Goal: Transaction & Acquisition: Purchase product/service

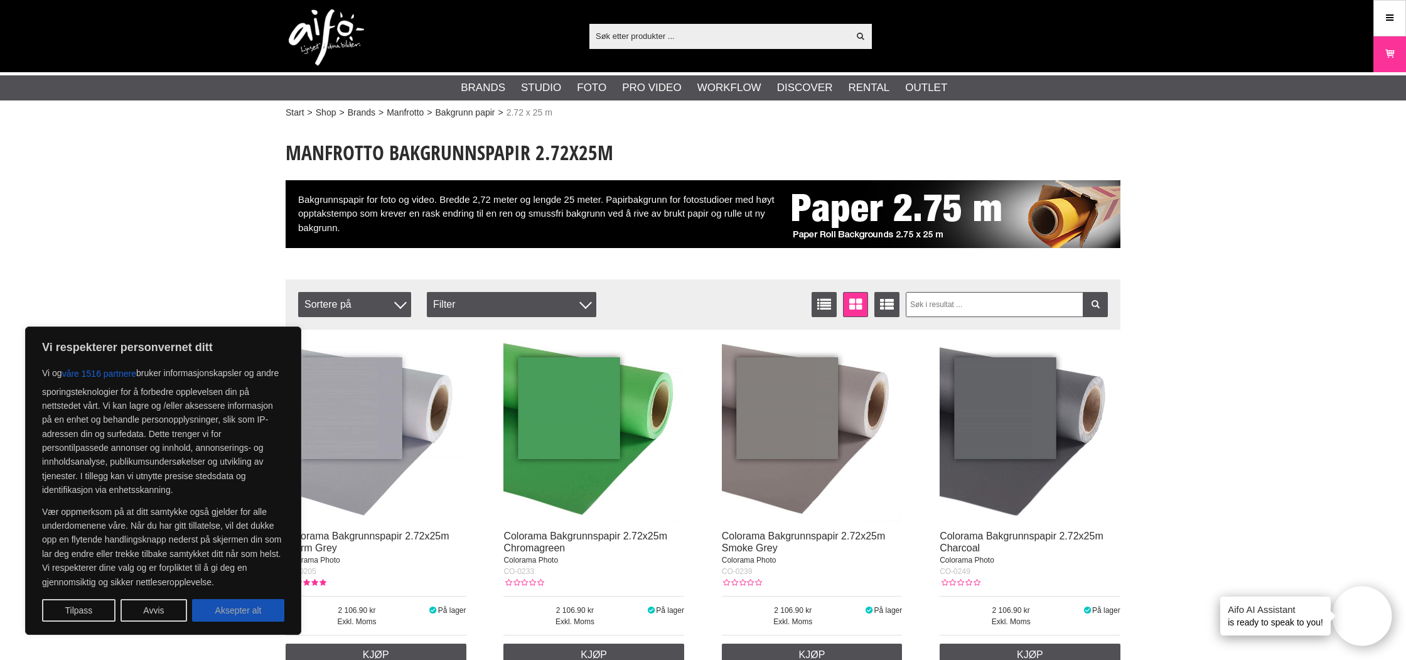
click at [239, 609] on button "Aksepter alt" at bounding box center [238, 610] width 92 height 23
checkbox input "true"
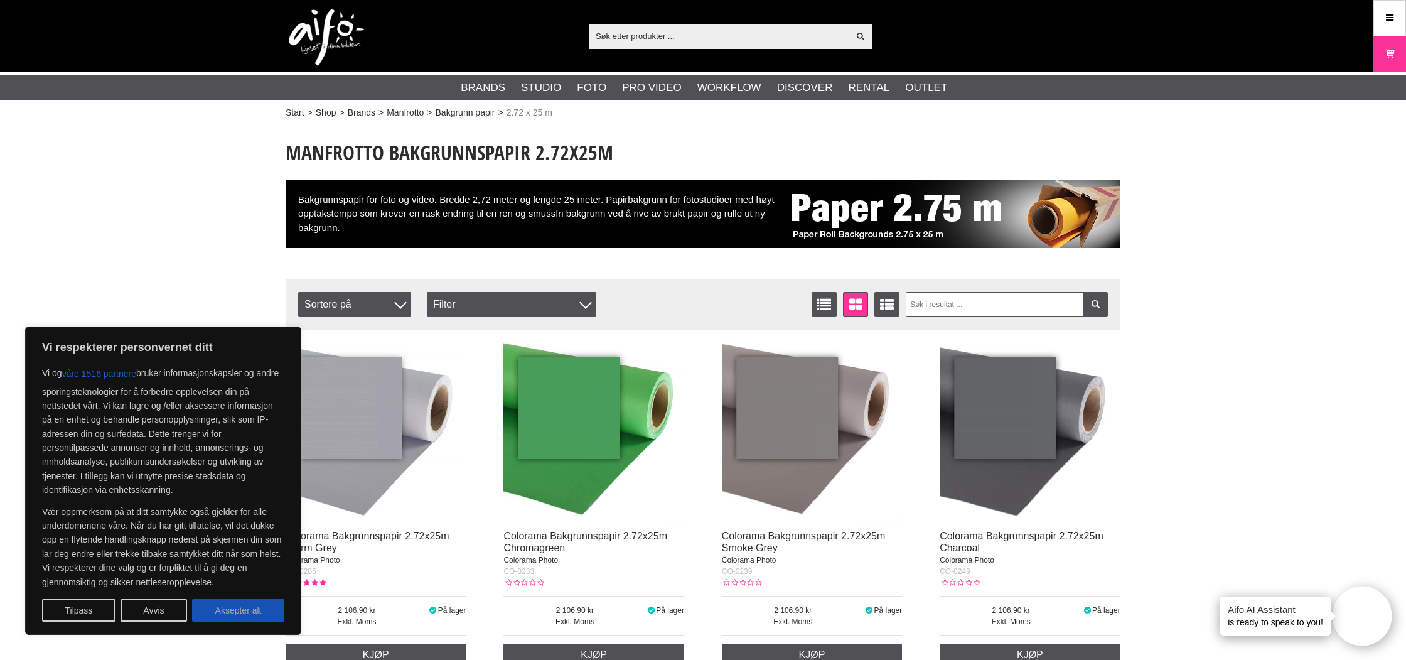
checkbox input "true"
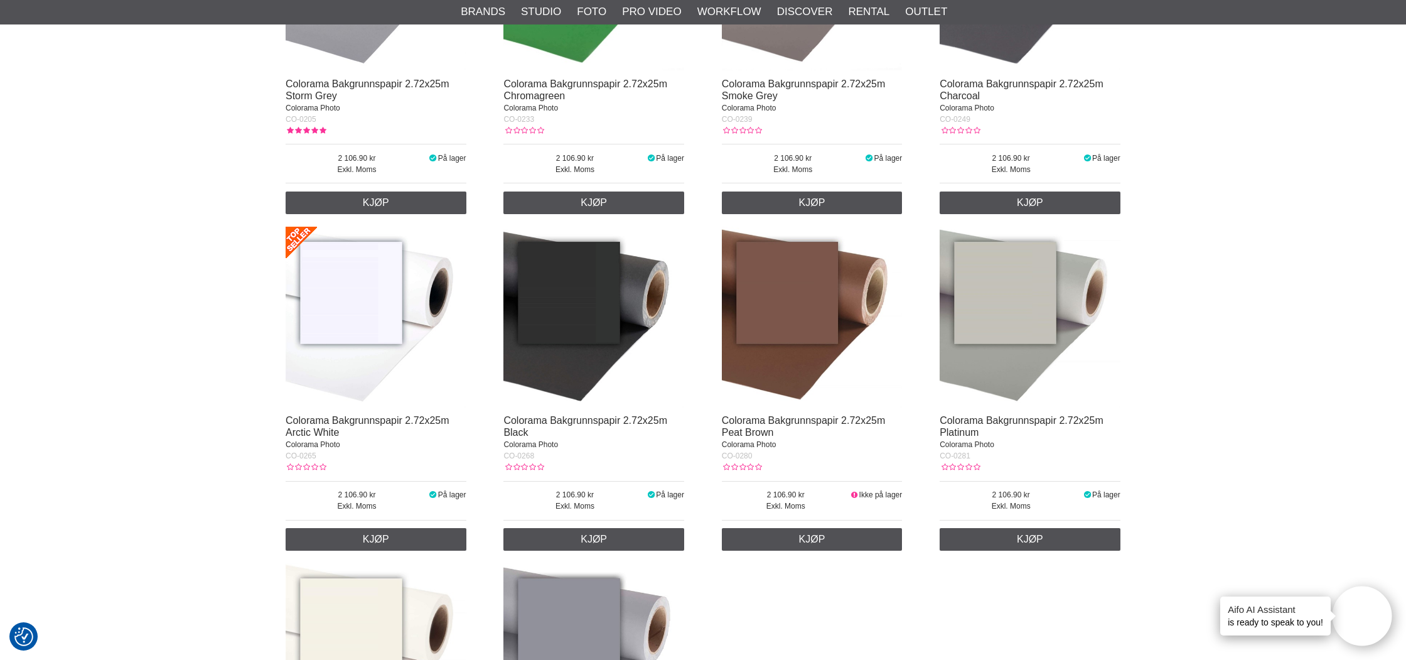
scroll to position [454, 0]
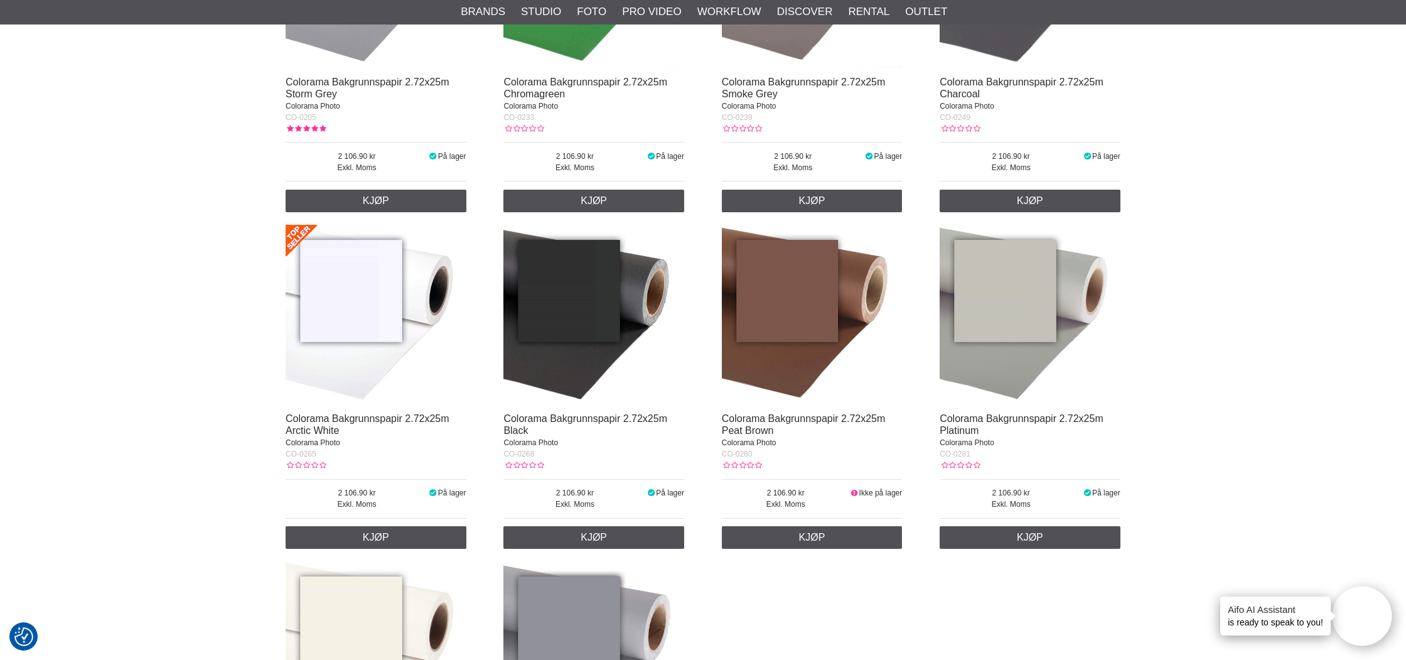
click at [367, 326] on img at bounding box center [376, 315] width 181 height 181
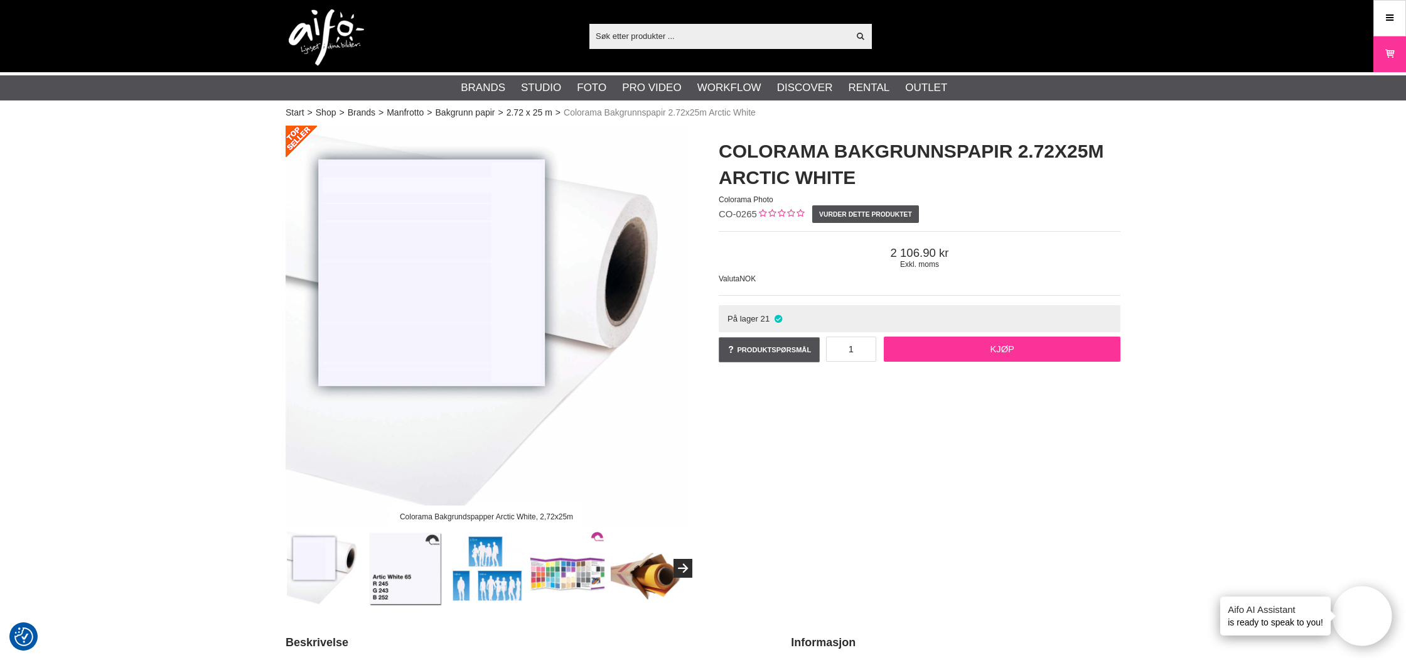
click at [970, 350] on link "Kjøp" at bounding box center [1002, 348] width 237 height 25
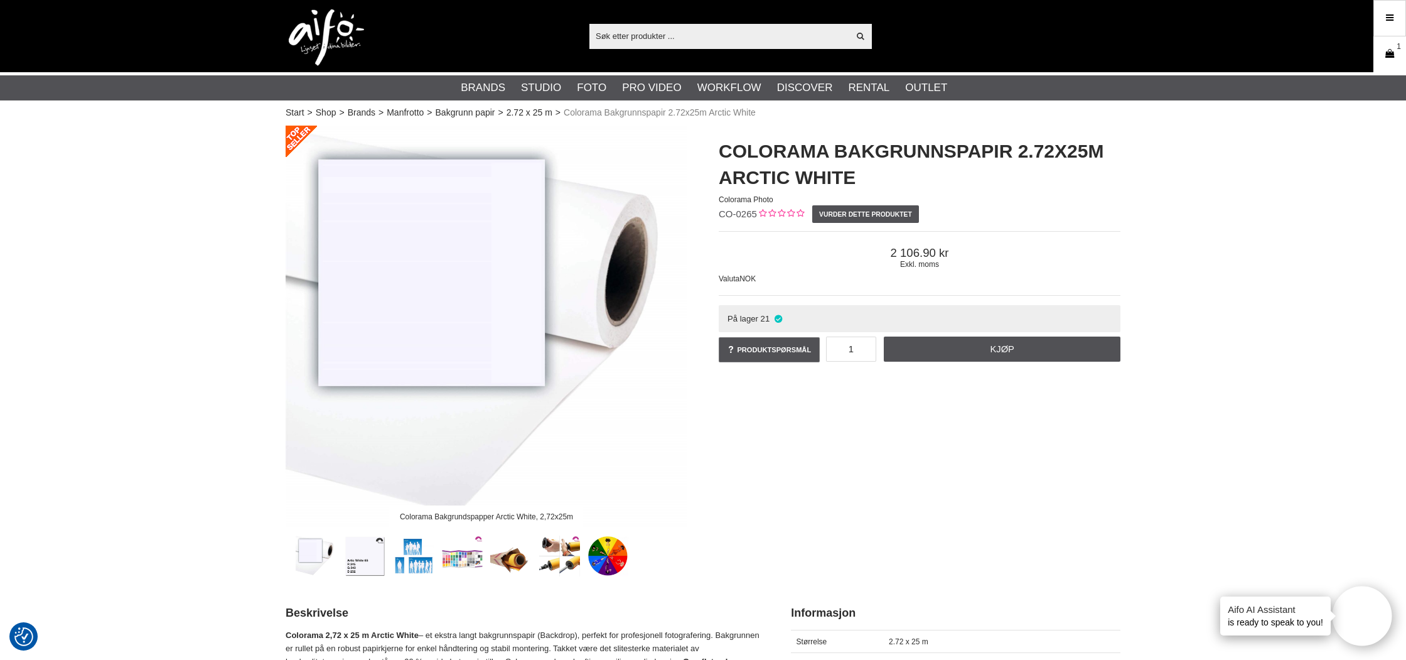
click at [1388, 55] on icon at bounding box center [1389, 54] width 13 height 14
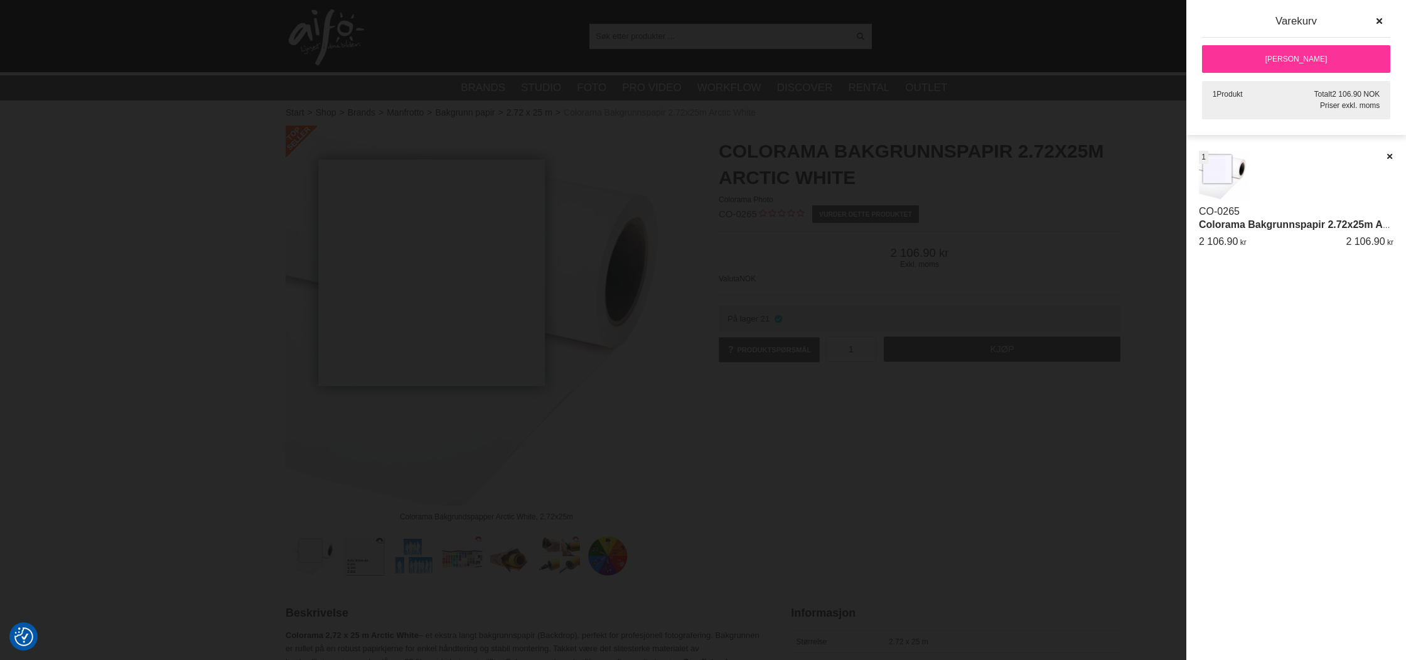
click at [1278, 62] on link "[PERSON_NAME]" at bounding box center [1296, 59] width 188 height 28
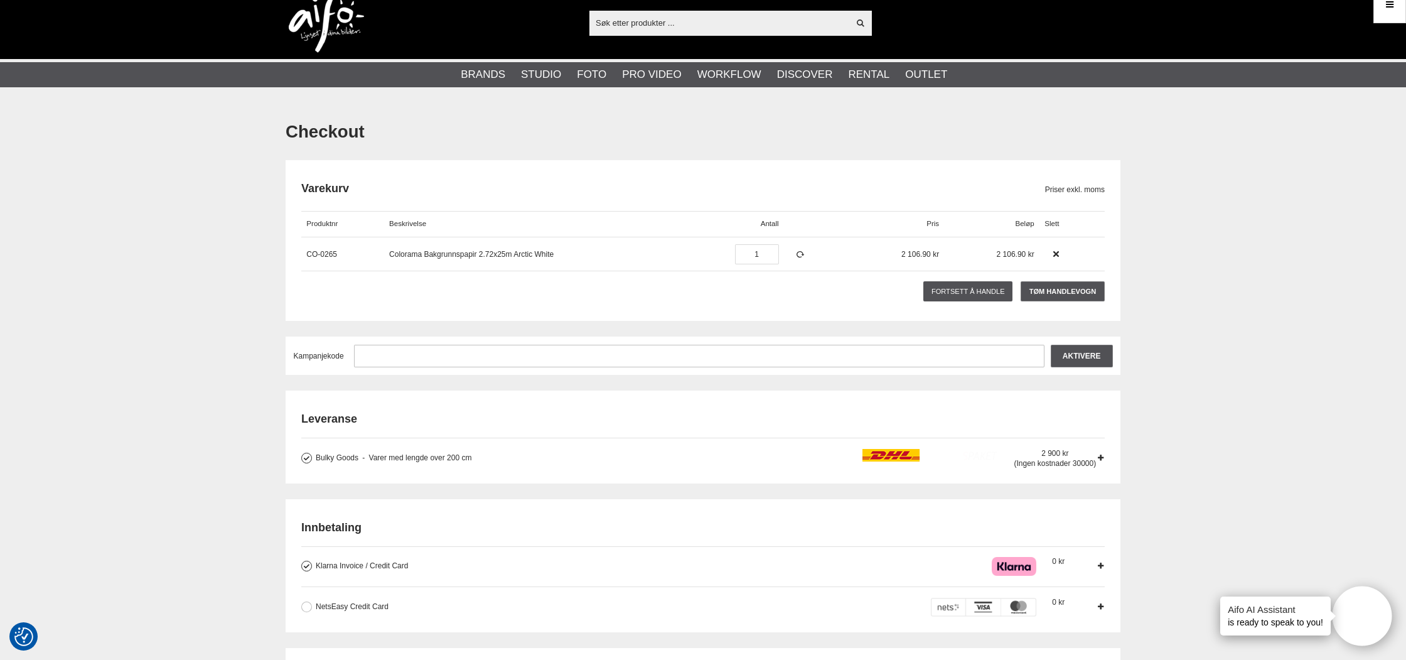
scroll to position [18, 0]
